Goal: Find contact information: Find contact information

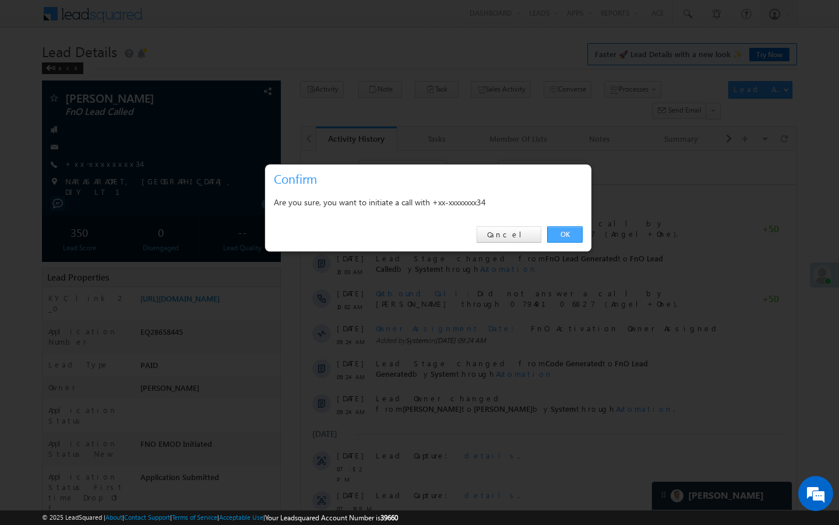
click at [573, 235] on link "OK" at bounding box center [565, 234] width 36 height 16
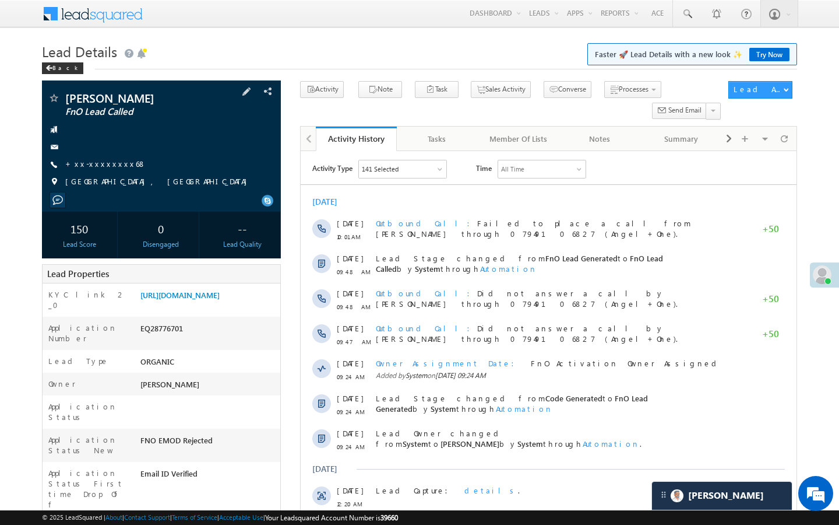
click at [99, 170] on span "+xx-xxxxxxxx68" at bounding box center [105, 165] width 81 height 12
click at [99, 167] on link "+xx-xxxxxxxx68" at bounding box center [105, 164] width 81 height 10
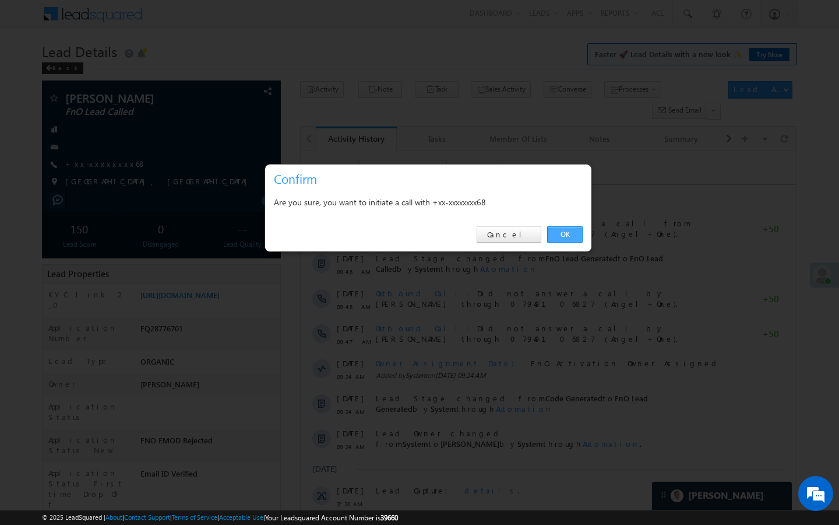
click at [575, 233] on link "OK" at bounding box center [565, 234] width 36 height 16
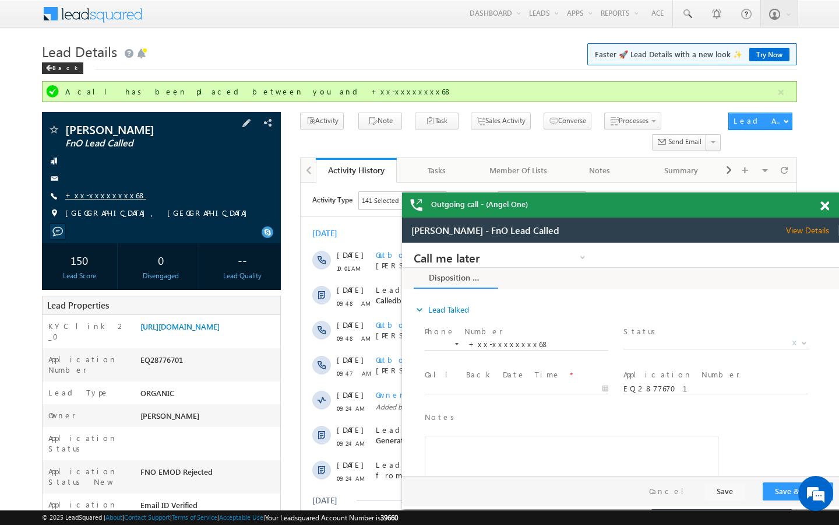
click at [96, 199] on link "+xx-xxxxxxxx68" at bounding box center [105, 195] width 81 height 10
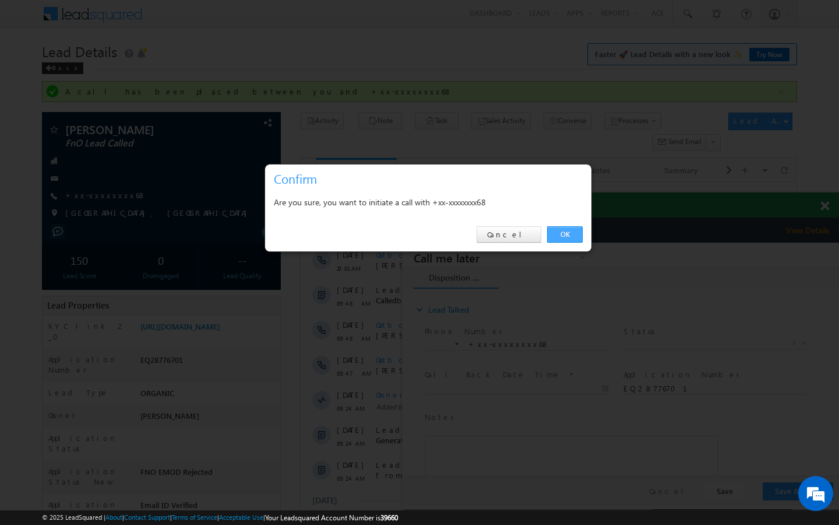
click at [562, 234] on link "OK" at bounding box center [565, 234] width 36 height 16
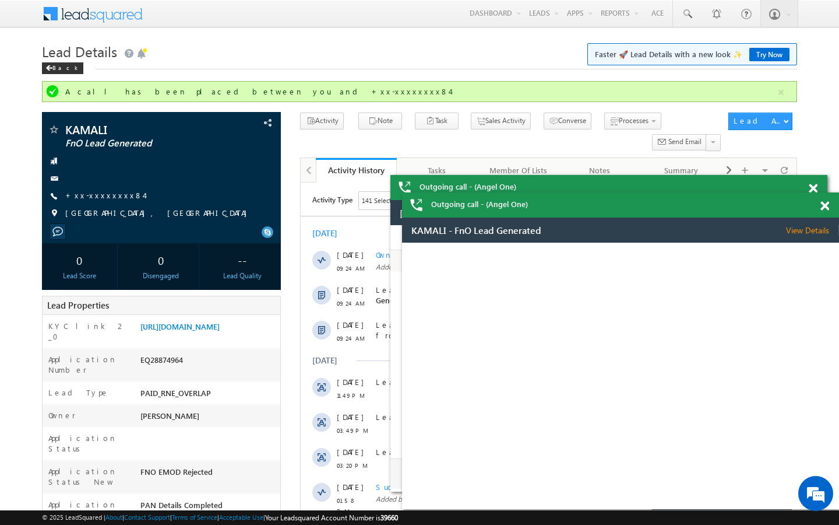
click at [108, 196] on link "+xx-xxxxxxxx84" at bounding box center [104, 195] width 79 height 10
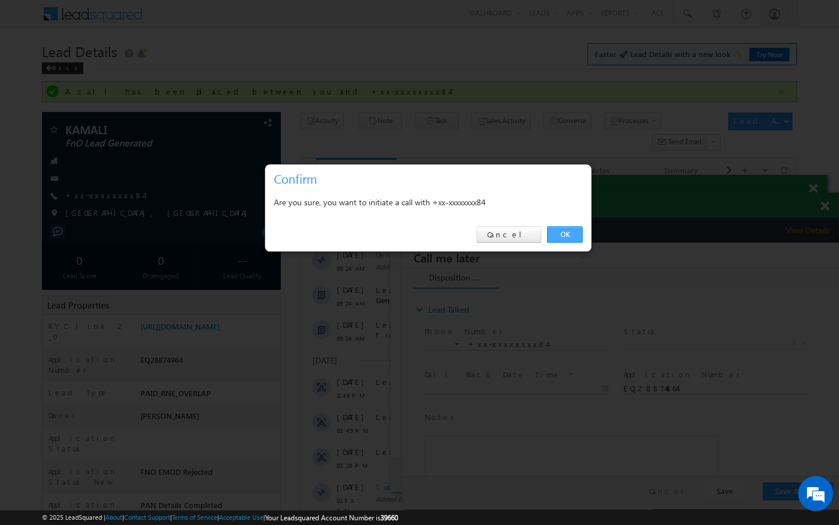
click at [575, 230] on link "OK" at bounding box center [565, 234] width 36 height 16
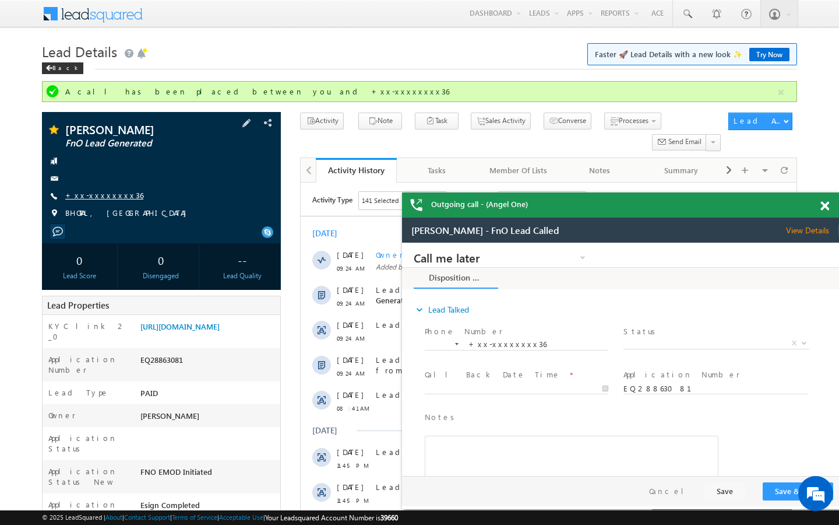
click at [105, 193] on link "+xx-xxxxxxxx36" at bounding box center [104, 195] width 78 height 10
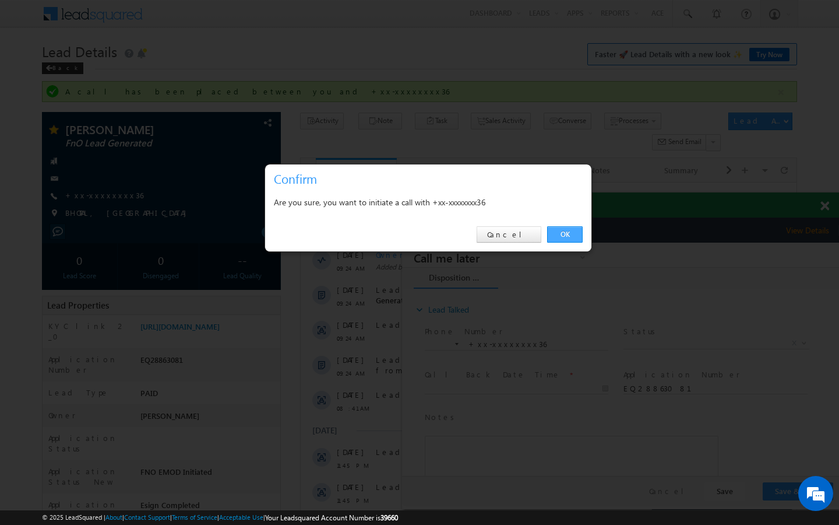
drag, startPoint x: 566, startPoint y: 234, endPoint x: 164, endPoint y: 17, distance: 456.8
click at [566, 234] on link "OK" at bounding box center [565, 234] width 36 height 16
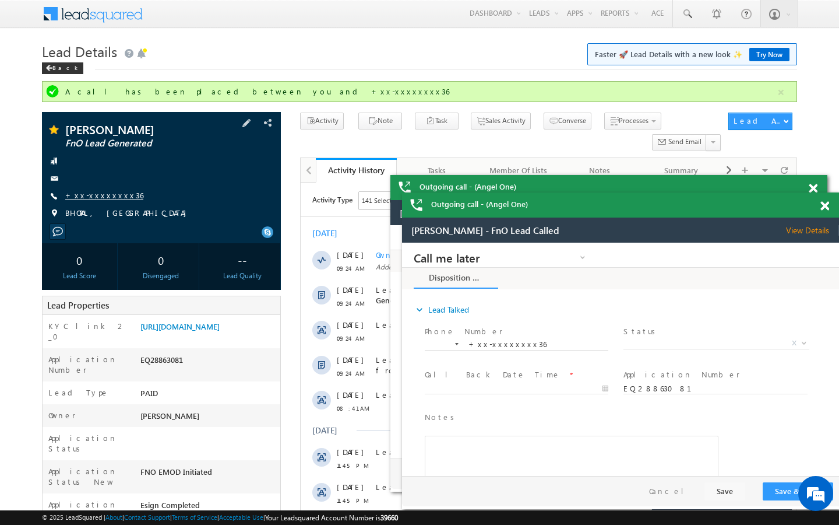
click at [78, 196] on link "+xx-xxxxxxxx36" at bounding box center [104, 195] width 78 height 10
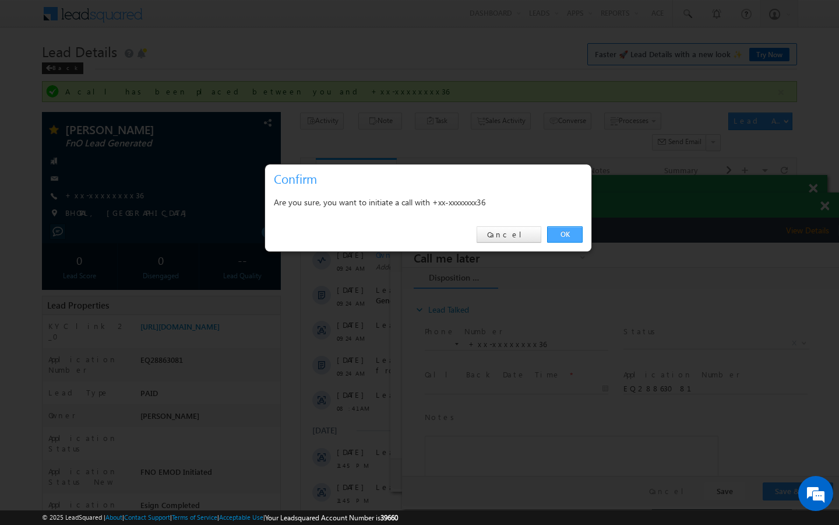
click at [568, 232] on link "OK" at bounding box center [565, 234] width 36 height 16
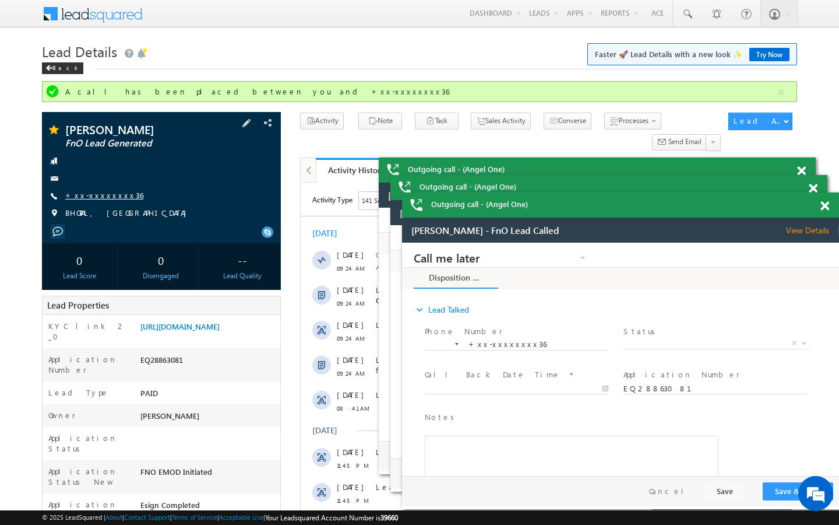
click at [101, 193] on link "+xx-xxxxxxxx36" at bounding box center [104, 195] width 78 height 10
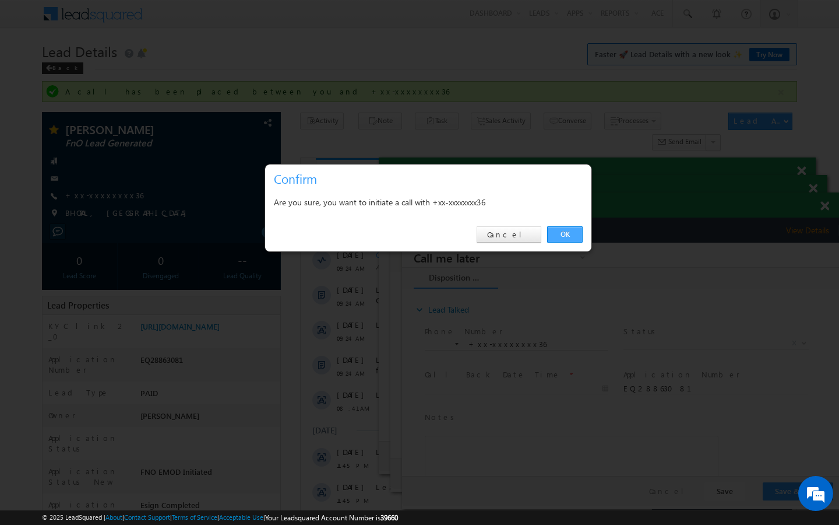
click at [571, 237] on link "OK" at bounding box center [565, 234] width 36 height 16
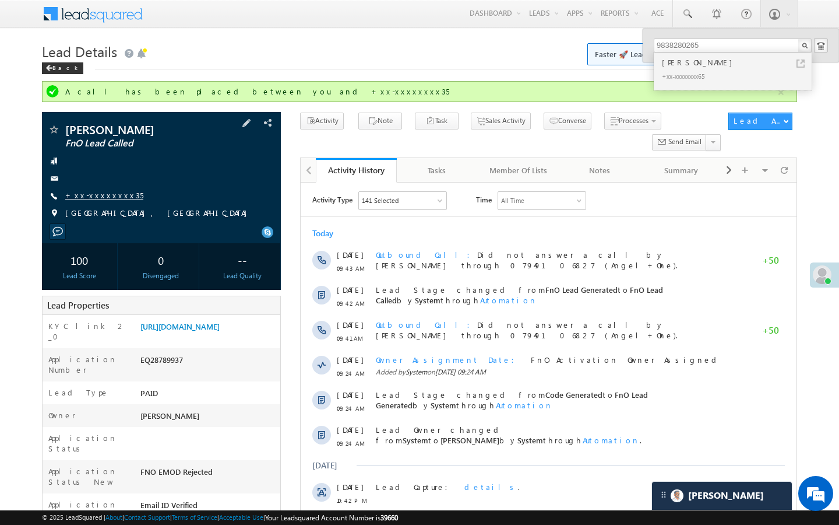
click at [102, 194] on link "+xx-xxxxxxxx35" at bounding box center [104, 195] width 78 height 10
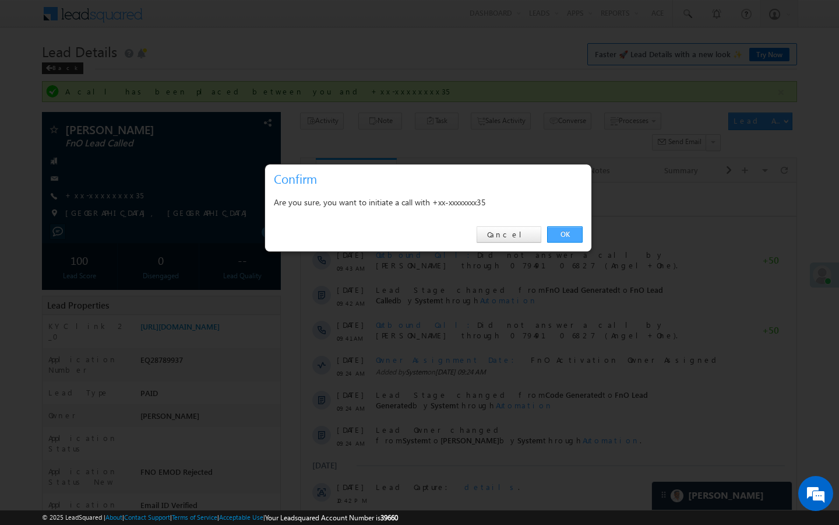
click at [571, 234] on link "OK" at bounding box center [565, 234] width 36 height 16
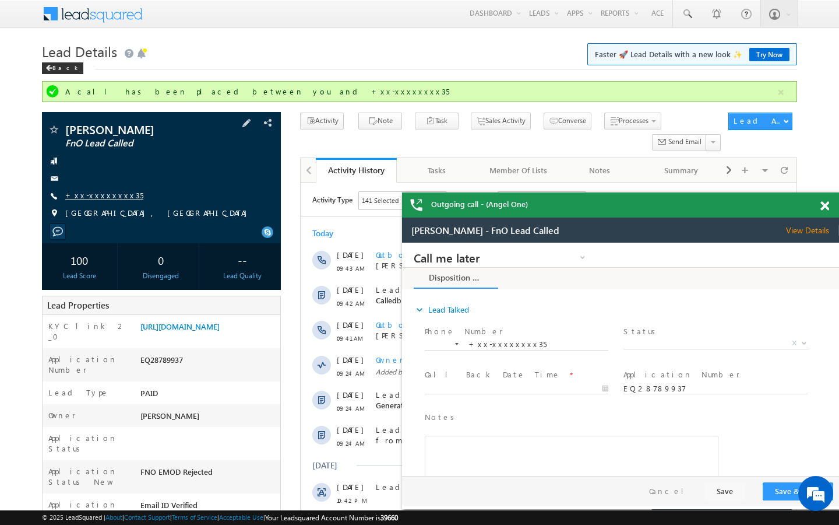
click at [102, 193] on link "+xx-xxxxxxxx35" at bounding box center [104, 195] width 78 height 10
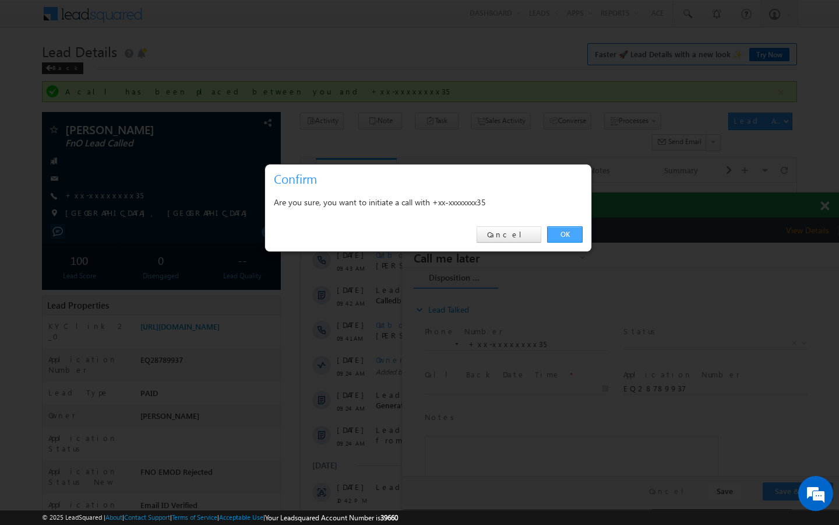
click at [576, 235] on link "OK" at bounding box center [565, 234] width 36 height 16
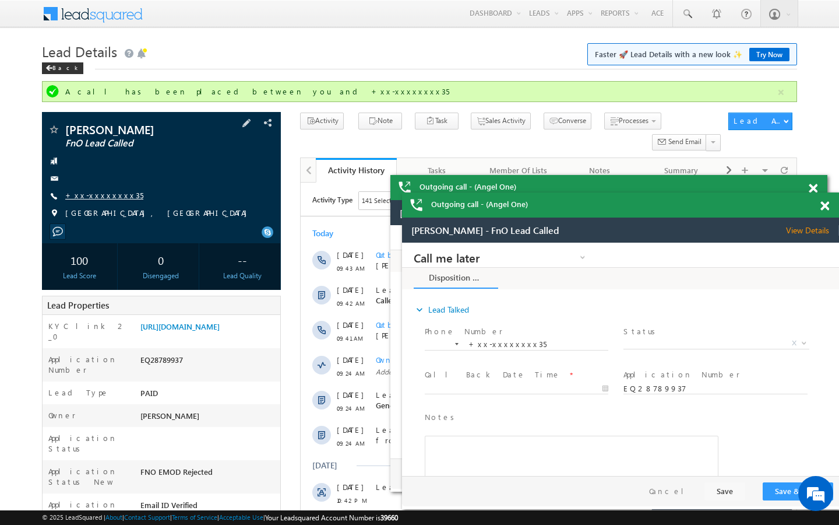
click at [88, 197] on link "+xx-xxxxxxxx35" at bounding box center [104, 195] width 78 height 10
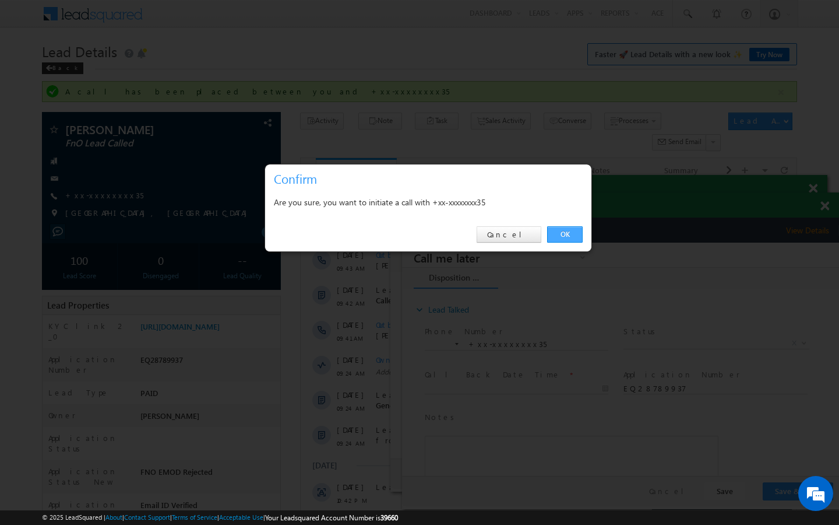
click at [572, 234] on link "OK" at bounding box center [565, 234] width 36 height 16
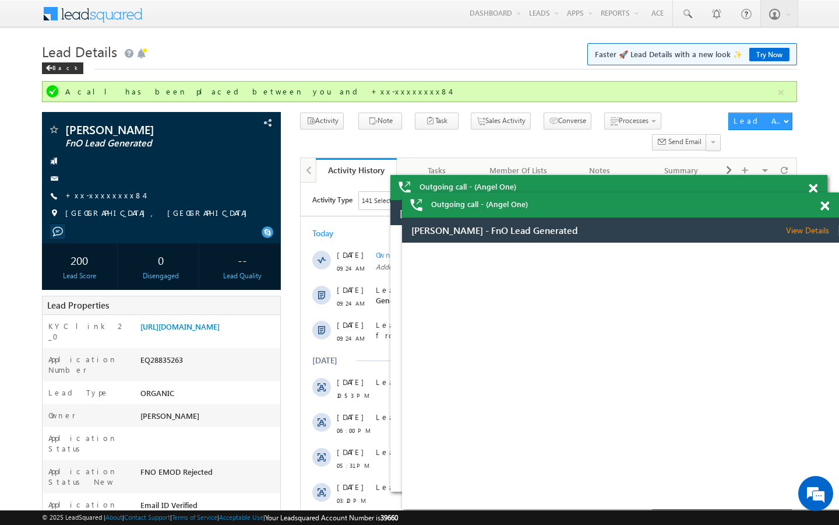
click at [87, 190] on link "+xx-xxxxxxxx84" at bounding box center [104, 195] width 79 height 10
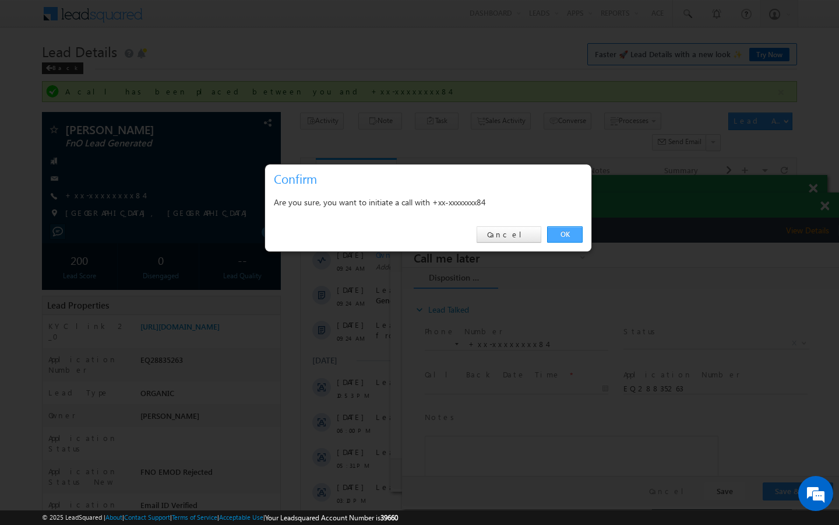
click at [566, 230] on link "OK" at bounding box center [565, 234] width 36 height 16
click at [562, 229] on link "OK" at bounding box center [565, 234] width 36 height 16
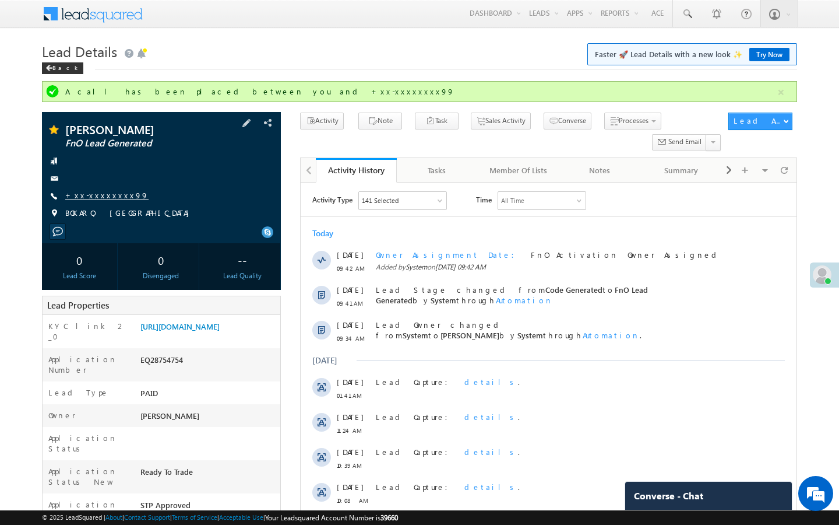
click at [103, 199] on link "+xx-xxxxxxxx99" at bounding box center [106, 195] width 83 height 10
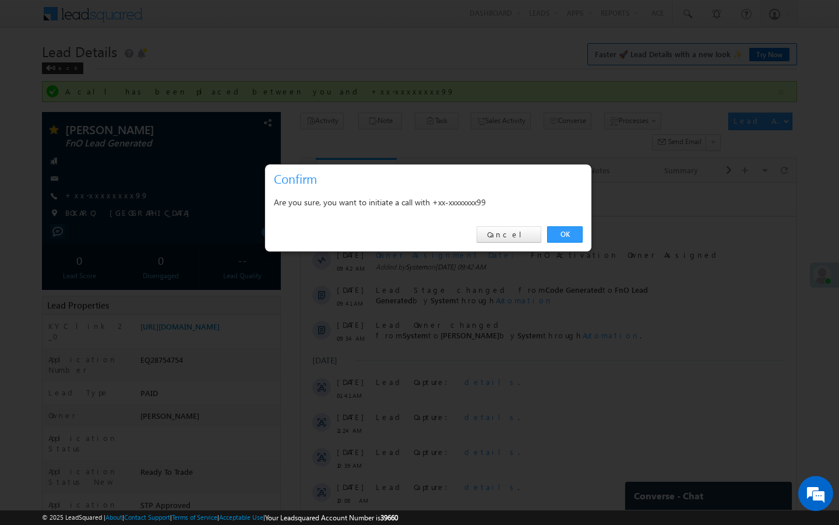
click at [564, 244] on div "OK Cancel" at bounding box center [428, 234] width 326 height 33
drag, startPoint x: 566, startPoint y: 238, endPoint x: 266, endPoint y: 75, distance: 341.9
click at [566, 238] on link "OK" at bounding box center [565, 234] width 36 height 16
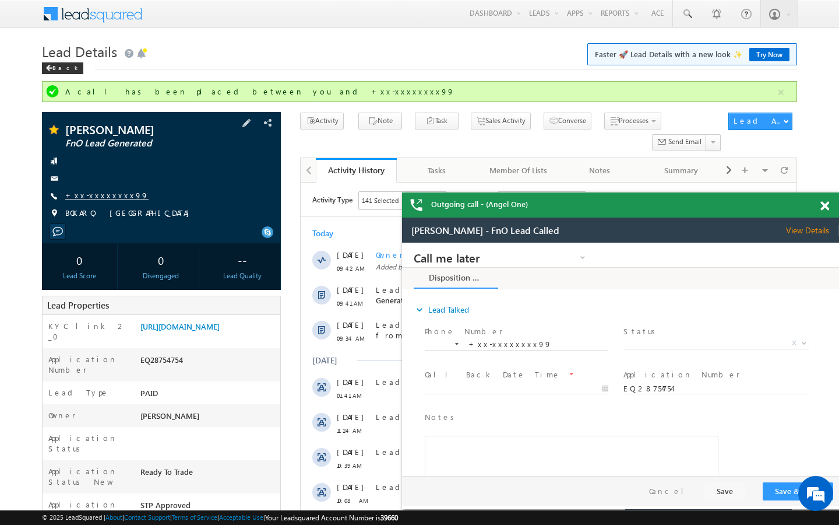
click at [113, 197] on link "+xx-xxxxxxxx99" at bounding box center [106, 195] width 83 height 10
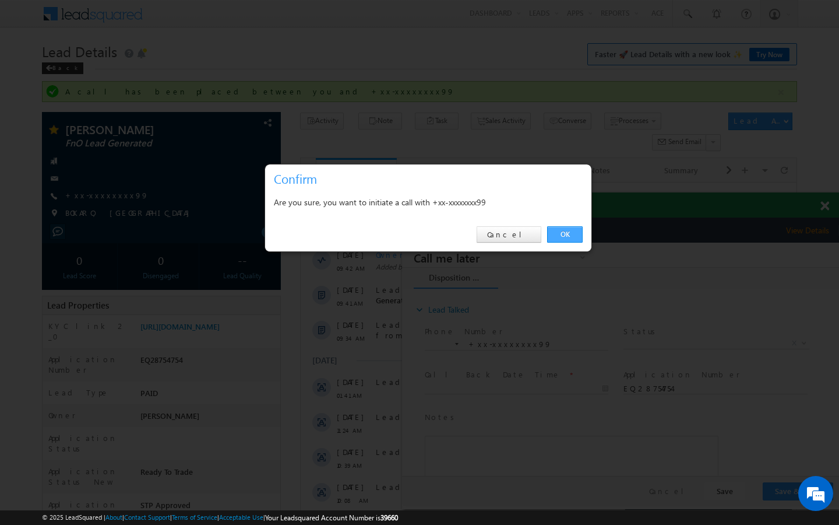
click at [562, 231] on link "OK" at bounding box center [565, 234] width 36 height 16
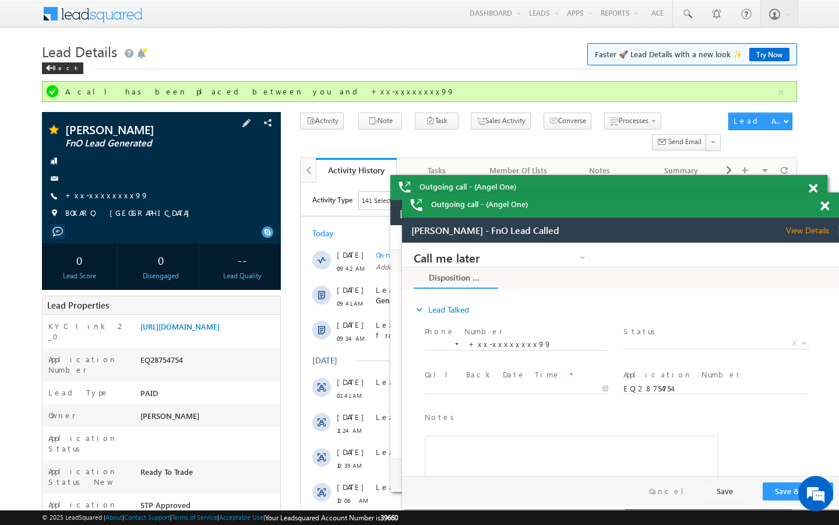
click at [103, 202] on div "Arvind Kumar FnO Lead Generated +xx-xxxxxxxx99 BOKARO, JHARKHAND" at bounding box center [161, 174] width 227 height 101
click at [105, 194] on link "+xx-xxxxxxxx99" at bounding box center [106, 195] width 83 height 10
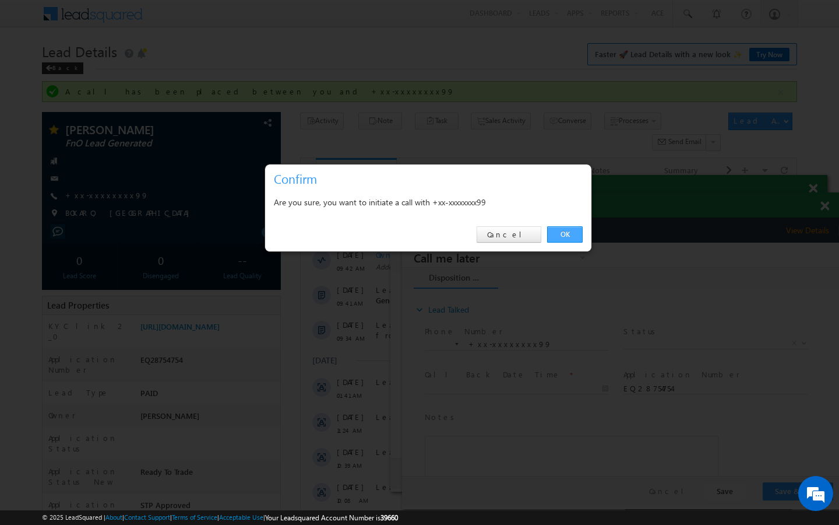
click at [575, 233] on link "OK" at bounding box center [565, 234] width 36 height 16
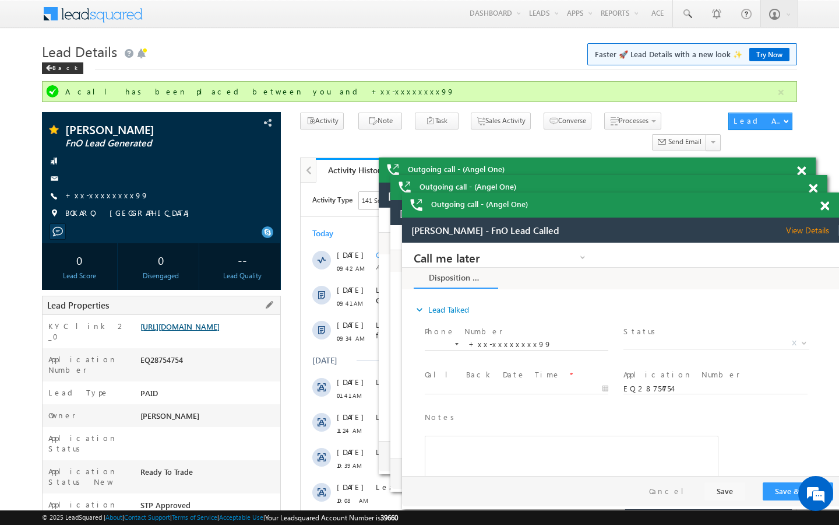
click at [220, 328] on link "https://angelbroking1-pk3em7sa.customui-test.leadsquared.com?leadId=f961656f-8e…" at bounding box center [179, 326] width 79 height 10
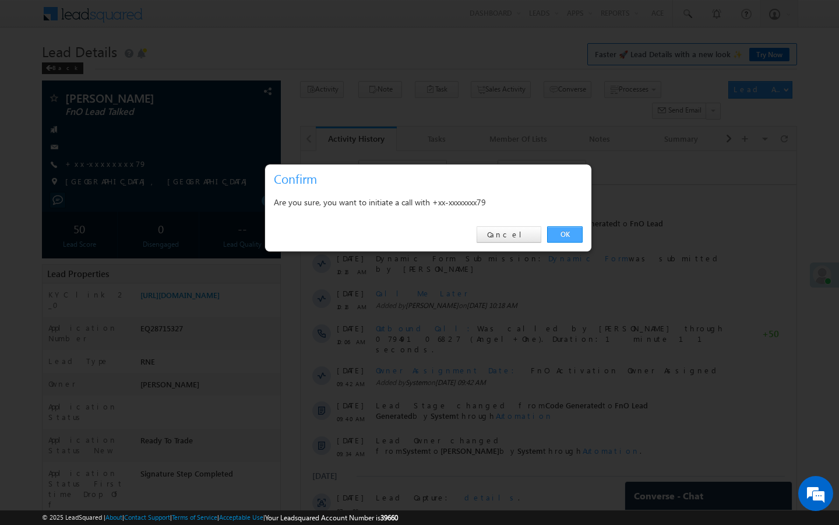
click at [564, 238] on link "OK" at bounding box center [565, 234] width 36 height 16
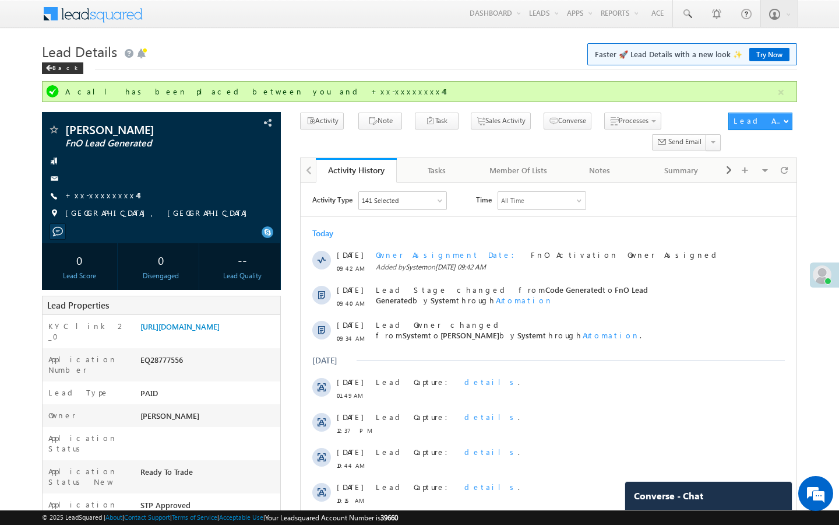
click at [94, 196] on link "+xx-xxxxxxxx44" at bounding box center [101, 195] width 73 height 10
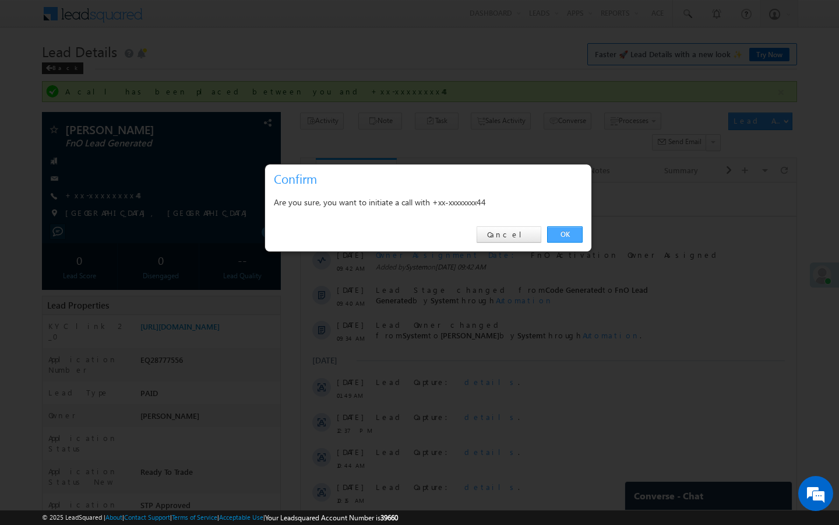
click at [568, 239] on link "OK" at bounding box center [565, 234] width 36 height 16
